Goal: Obtain resource: Download file/media

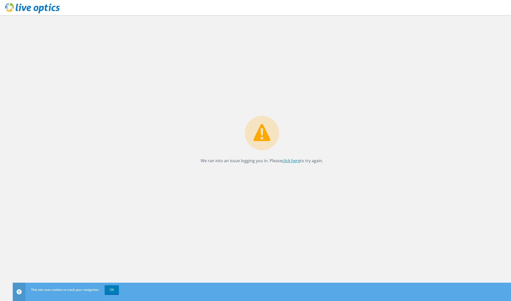
click at [291, 159] on link "click here" at bounding box center [291, 161] width 18 height 6
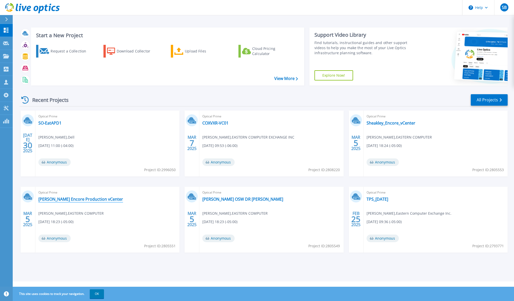
click at [84, 200] on link "[PERSON_NAME] Encore Production vCenter" at bounding box center [80, 198] width 85 height 5
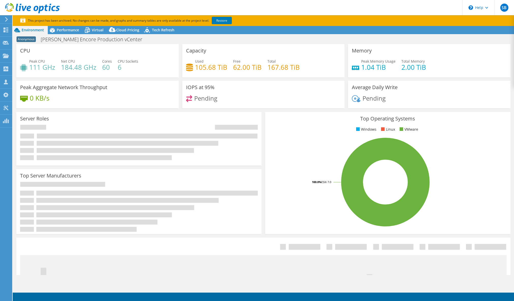
select select "USD"
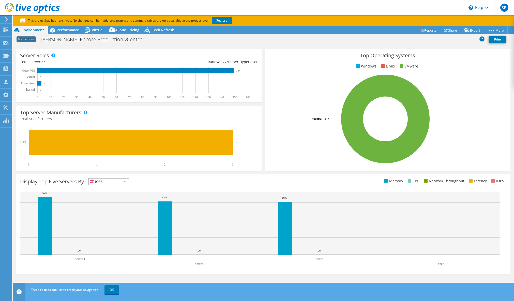
scroll to position [66, 0]
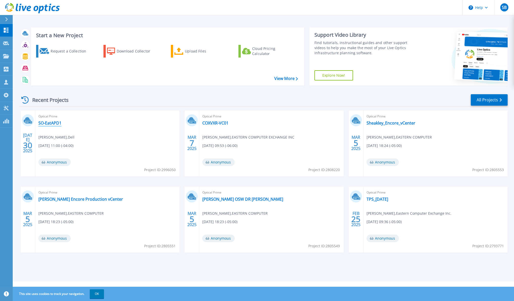
click at [56, 125] on link "SO-EatAPD1" at bounding box center [49, 122] width 23 height 5
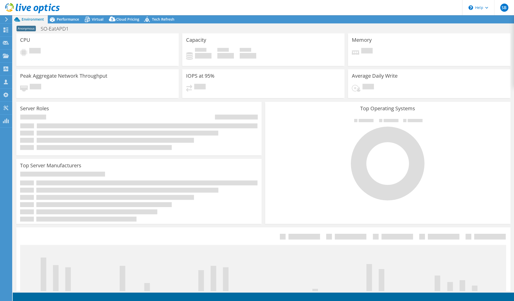
select select "USD"
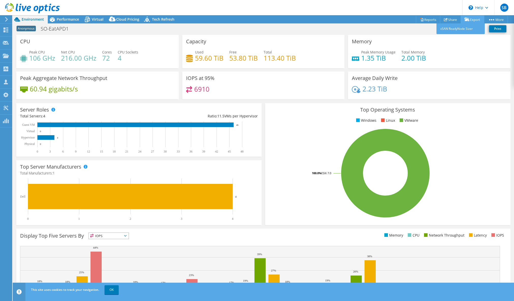
click at [475, 20] on link "Export" at bounding box center [473, 20] width 24 height 8
click at [423, 22] on link "Reports" at bounding box center [428, 20] width 24 height 8
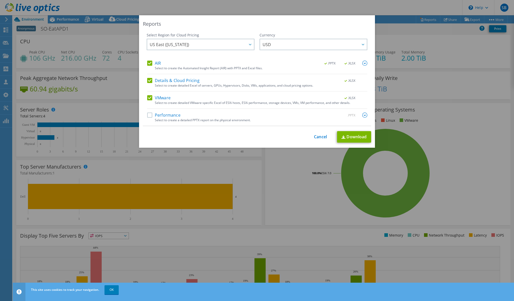
click at [151, 114] on label "Performance" at bounding box center [163, 114] width 33 height 5
click at [0, 0] on input "Performance" at bounding box center [0, 0] width 0 height 0
click at [247, 44] on div at bounding box center [250, 44] width 8 height 10
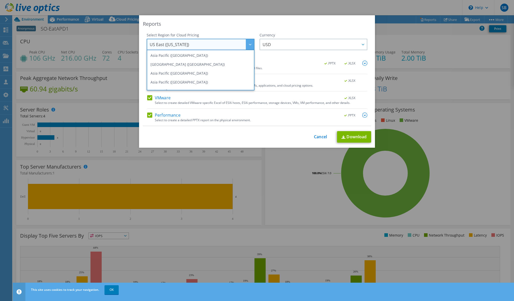
click at [249, 44] on icon at bounding box center [250, 45] width 3 height 2
click at [275, 134] on div "This process may take a while, please wait... Cancel Download" at bounding box center [257, 136] width 228 height 11
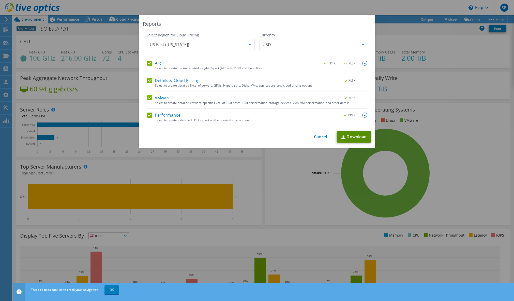
click at [361, 139] on link "Download" at bounding box center [354, 136] width 34 height 11
